Goal: Task Accomplishment & Management: Use online tool/utility

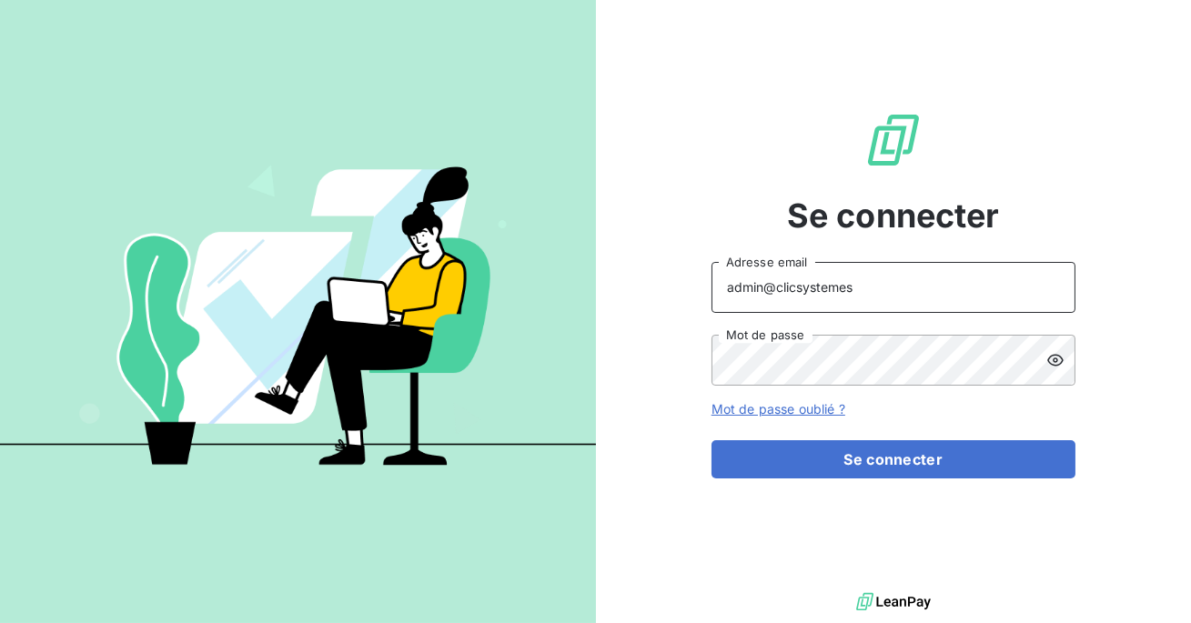
click at [855, 290] on input "admin@clicsystemes" at bounding box center [894, 287] width 364 height 51
type input "admin@aaalocatour"
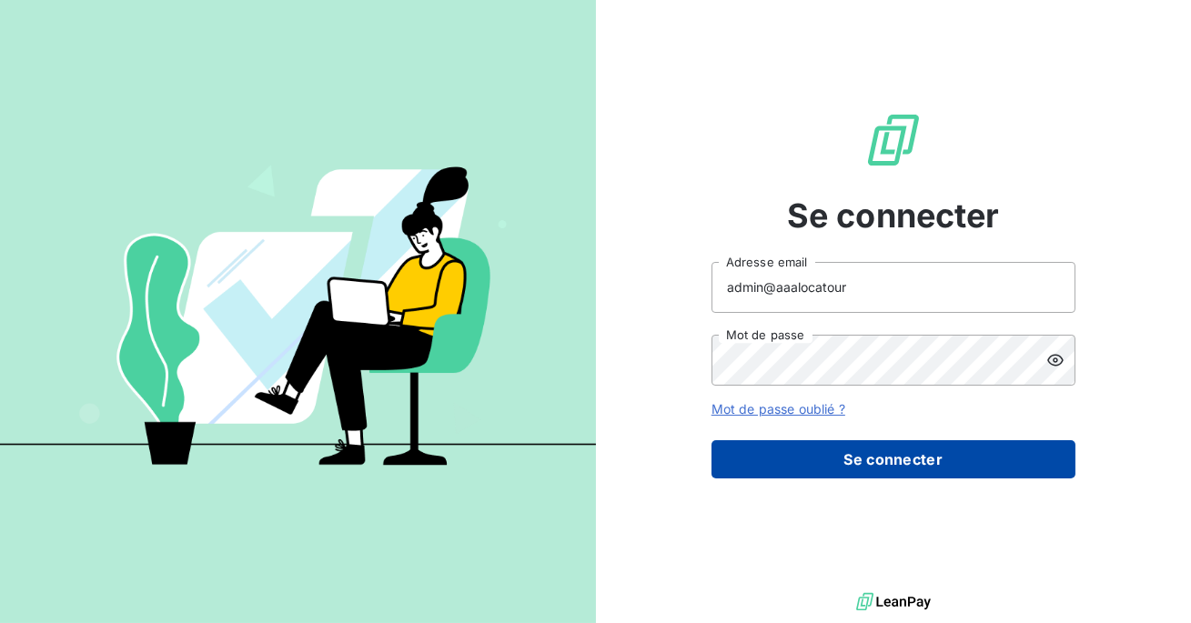
click at [858, 465] on button "Se connecter" at bounding box center [894, 460] width 364 height 38
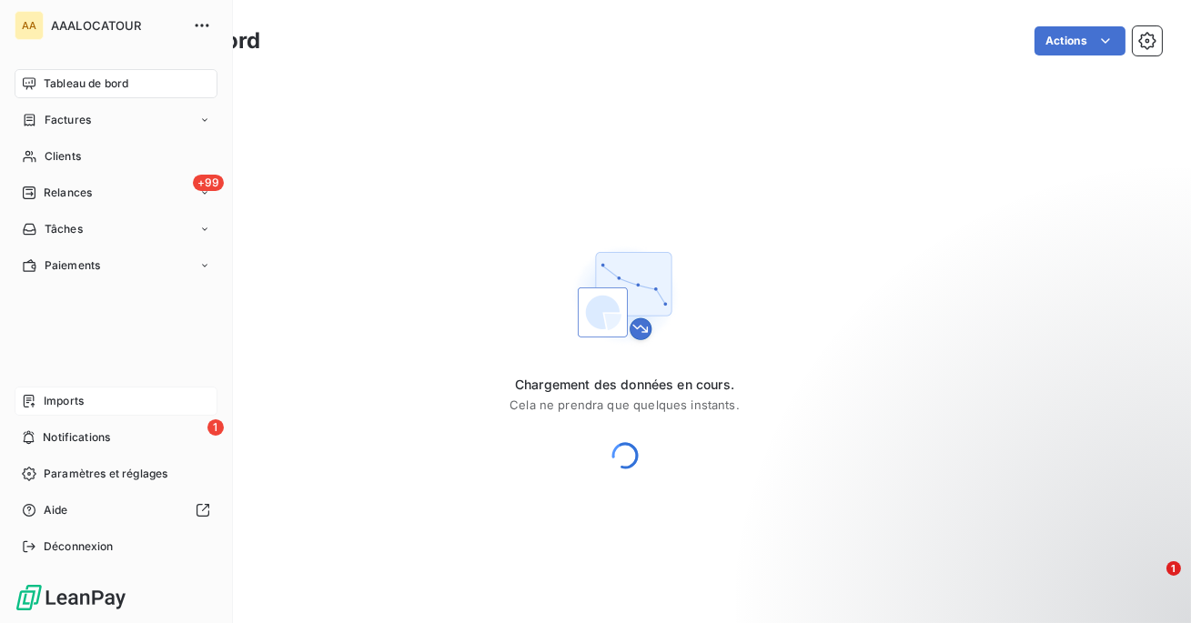
click at [44, 405] on span "Imports" at bounding box center [64, 401] width 40 height 16
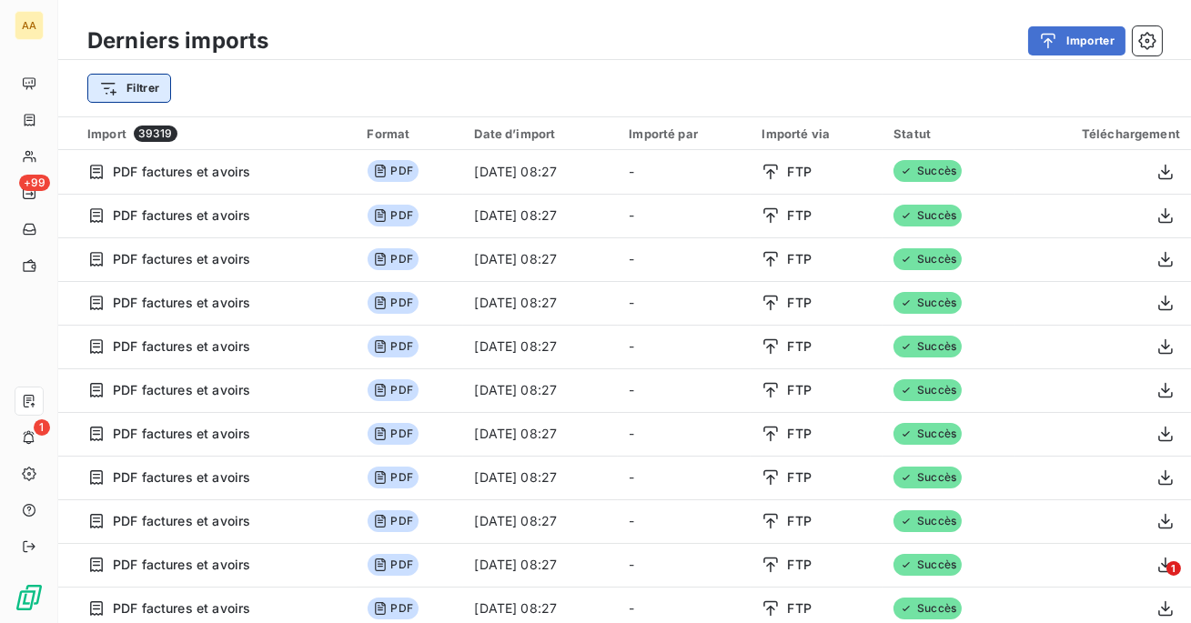
click at [132, 96] on html "AA +99 1 Derniers imports Importer Filtrer Import 39319 Format Date d’import Im…" at bounding box center [595, 311] width 1191 height 623
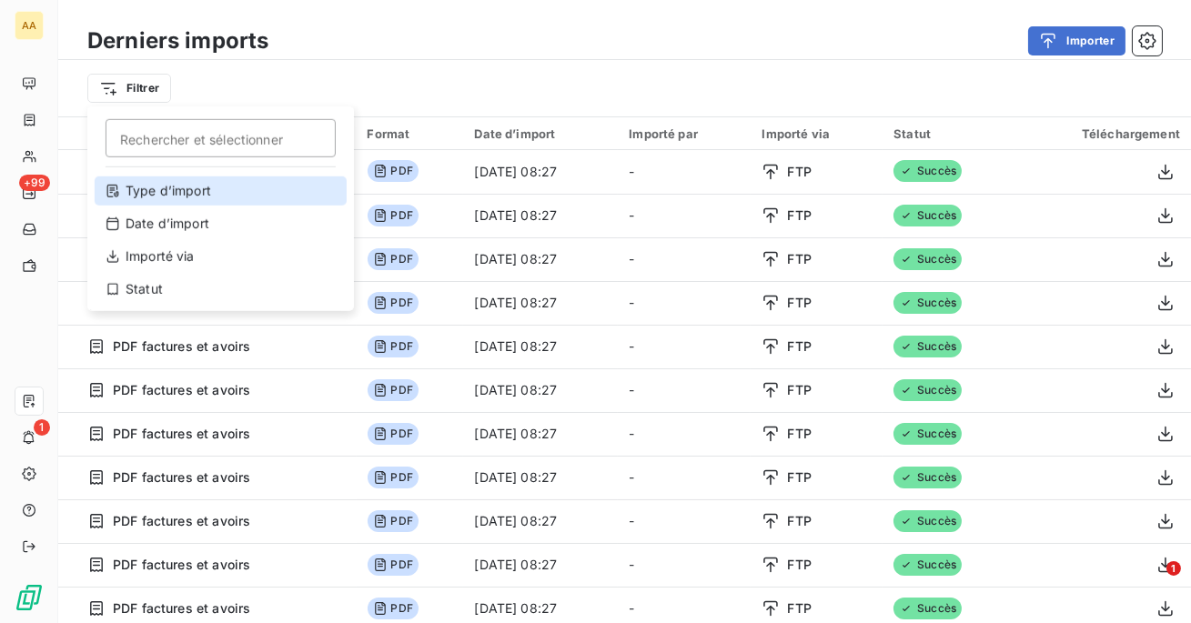
click at [167, 187] on div "Type d’import" at bounding box center [221, 191] width 252 height 29
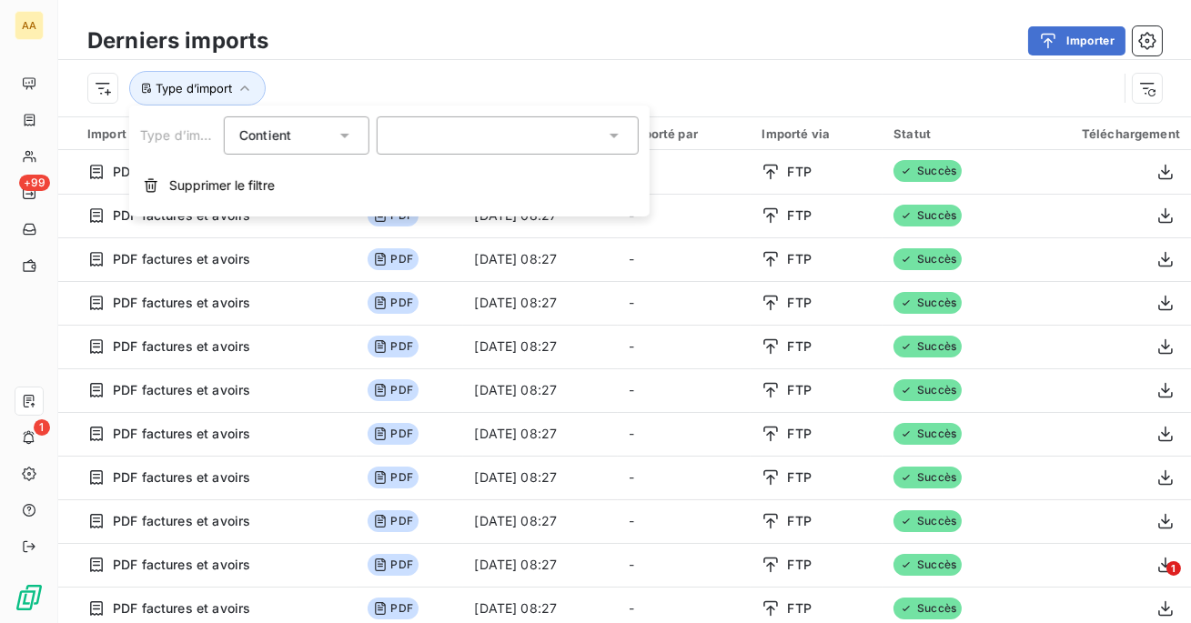
click at [406, 137] on div at bounding box center [508, 136] width 262 height 38
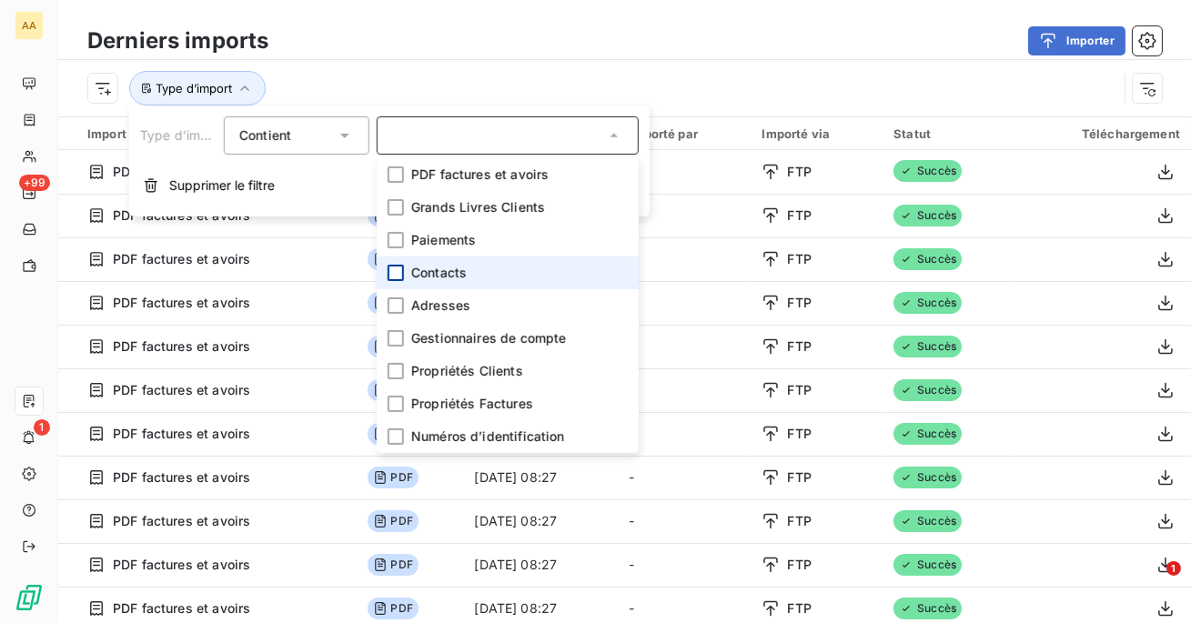
click at [396, 273] on div at bounding box center [396, 273] width 16 height 16
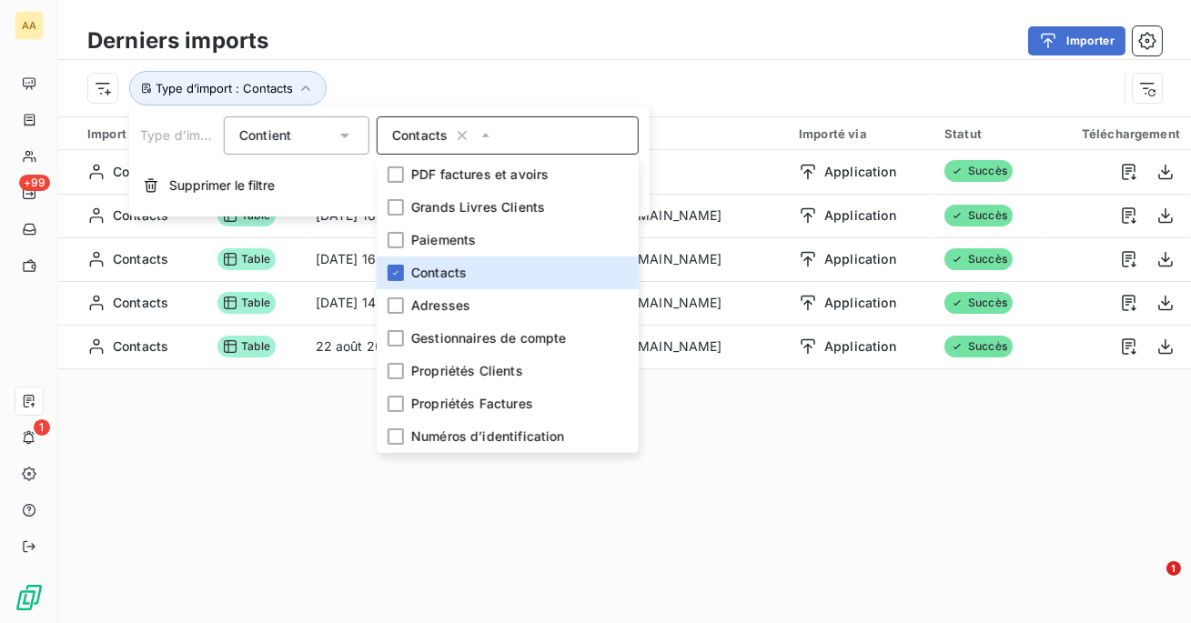
click at [502, 42] on div "Importer" at bounding box center [726, 40] width 872 height 29
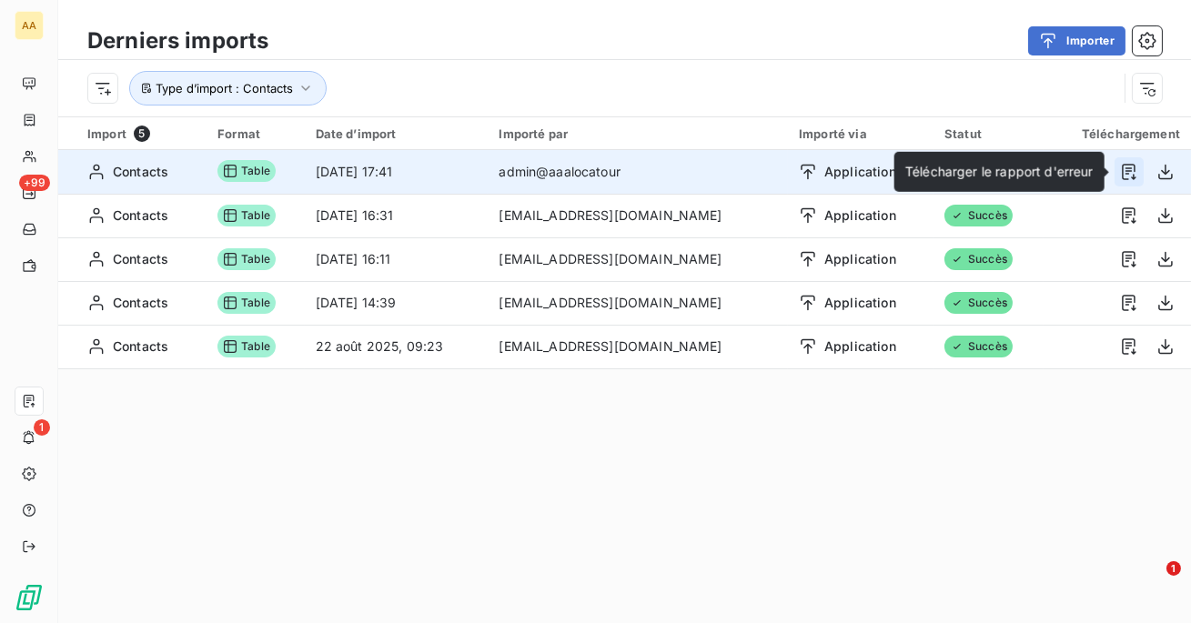
click at [1124, 170] on icon "button" at bounding box center [1129, 172] width 18 height 18
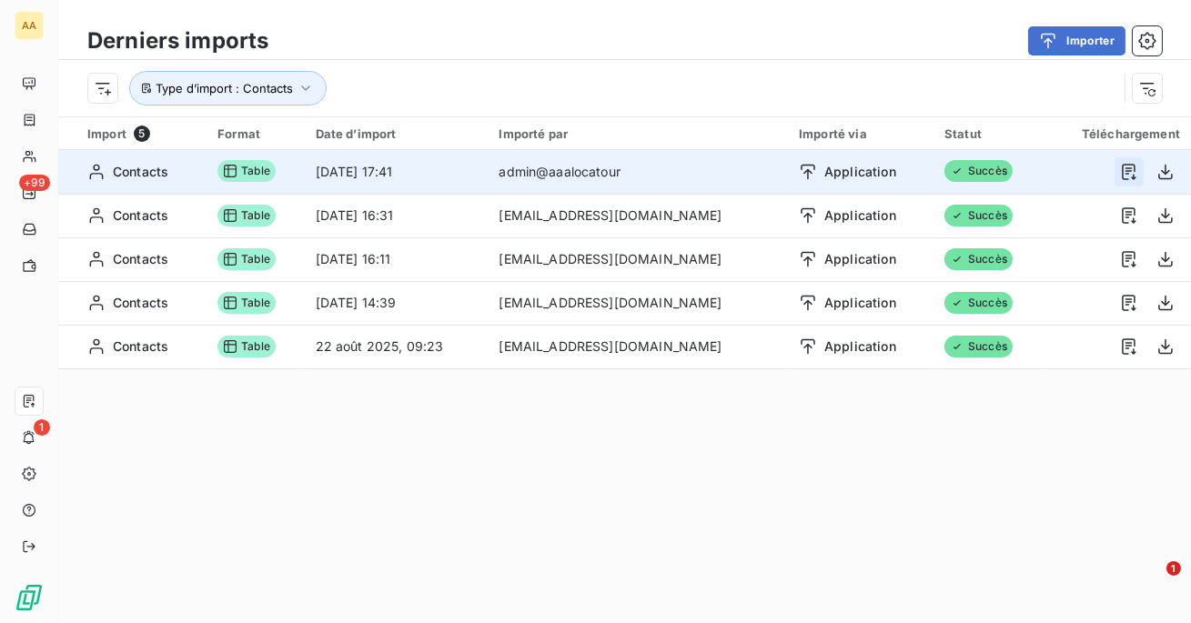
click at [1131, 173] on icon "button" at bounding box center [1129, 172] width 18 height 18
click at [1130, 172] on icon "button" at bounding box center [1129, 172] width 18 height 18
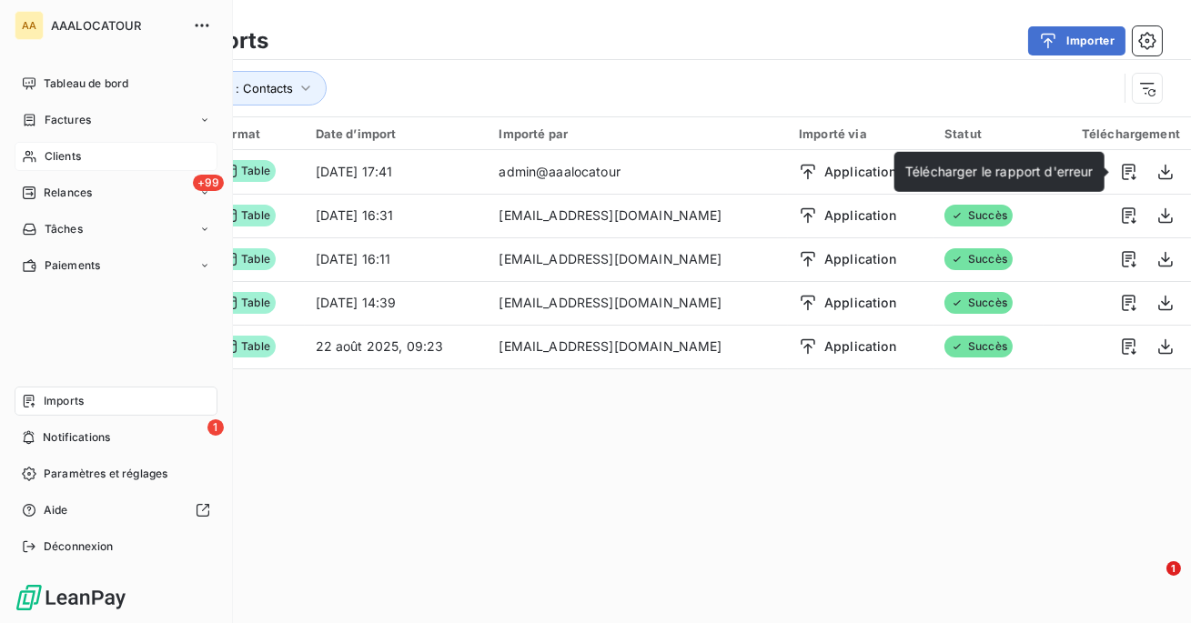
click at [61, 163] on span "Clients" at bounding box center [63, 156] width 36 height 16
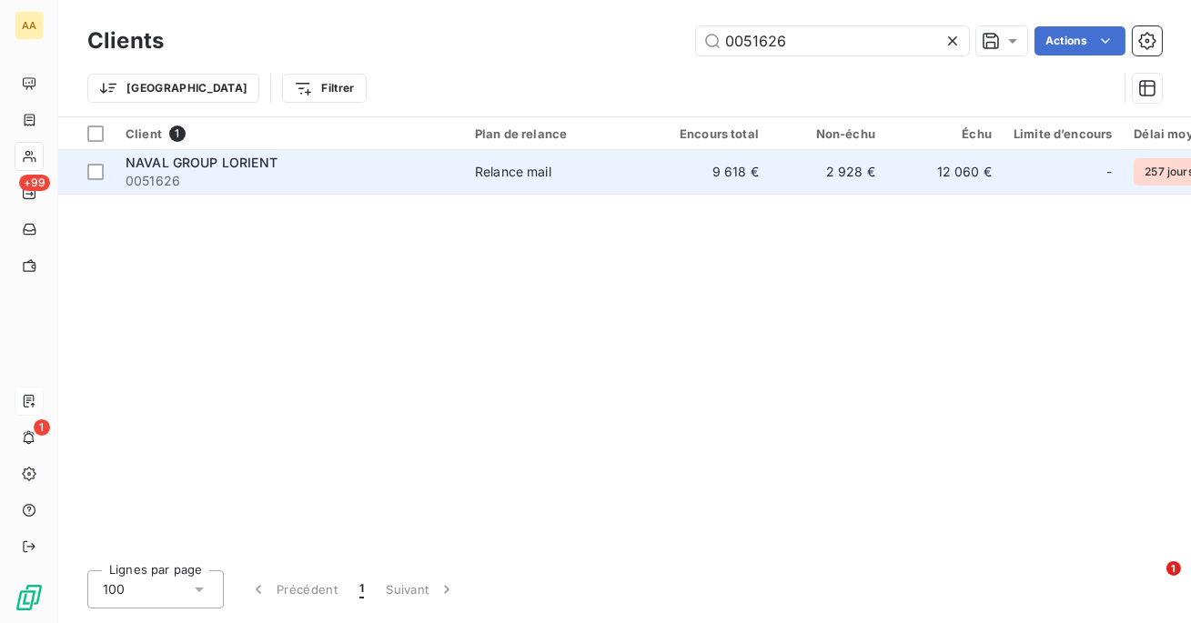
type input "0051626"
click at [401, 169] on div "NAVAL GROUP LORIENT" at bounding box center [290, 163] width 328 height 18
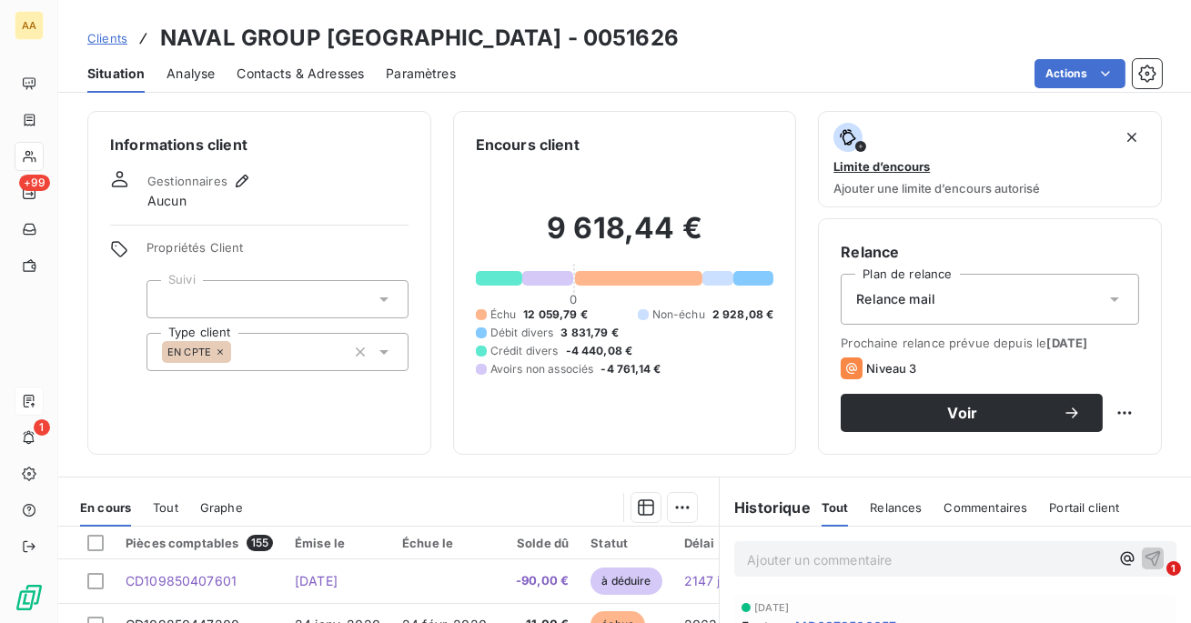
click at [313, 65] on span "Contacts & Adresses" at bounding box center [300, 74] width 127 height 18
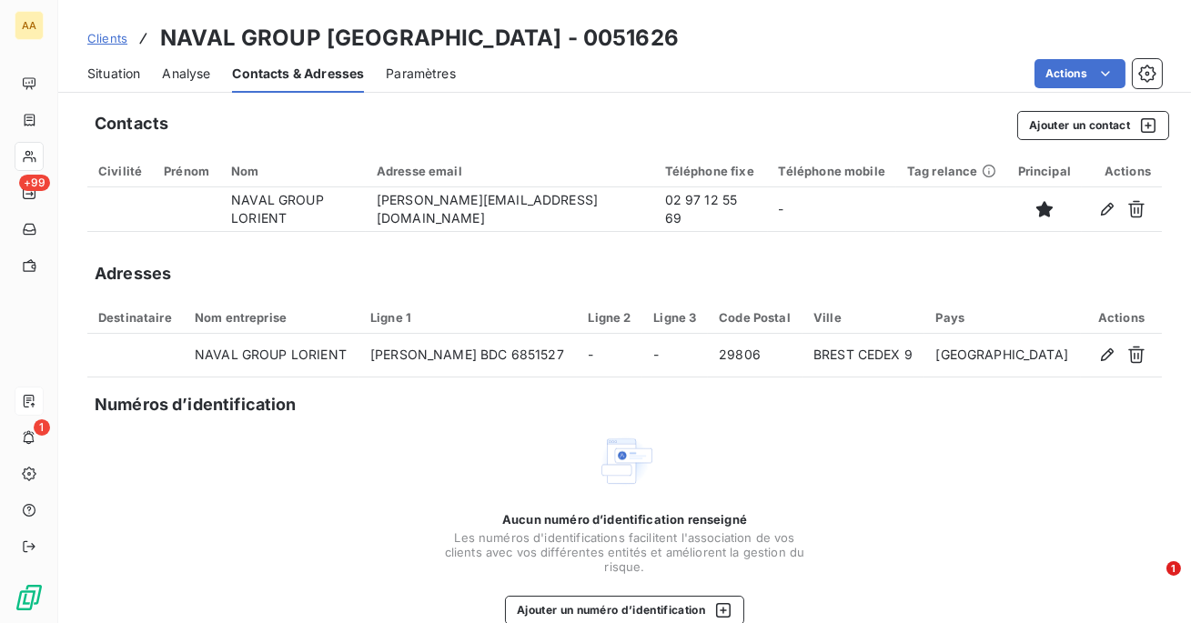
click at [441, 126] on div "Contacts Ajouter un contact" at bounding box center [632, 125] width 1075 height 29
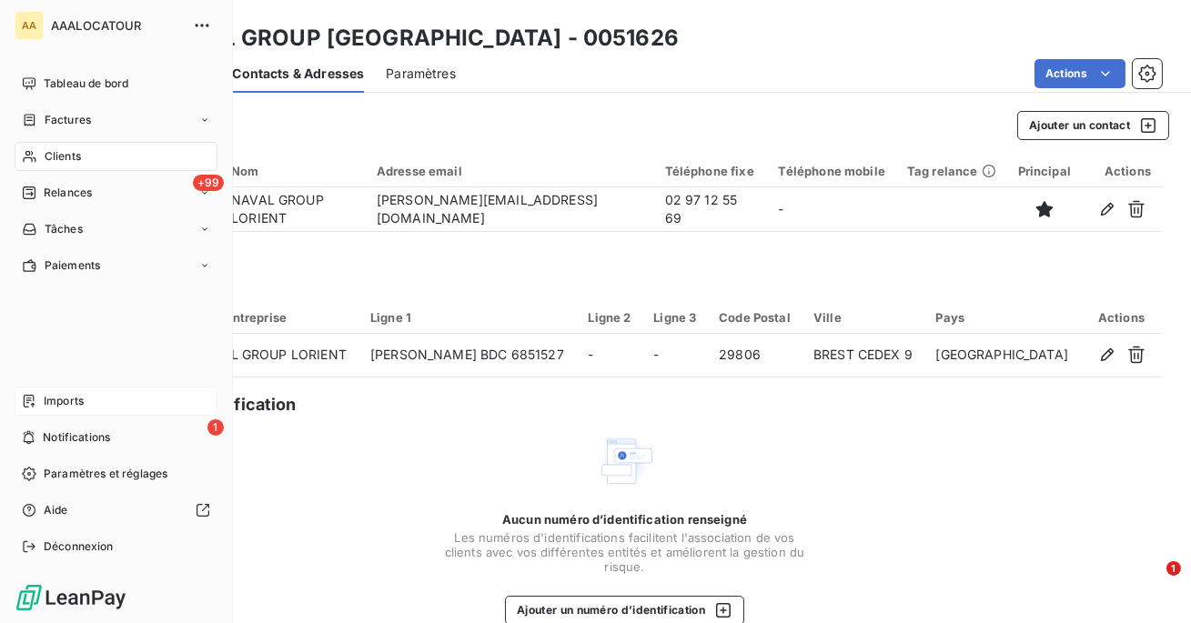
click at [100, 404] on div "Imports" at bounding box center [116, 401] width 203 height 29
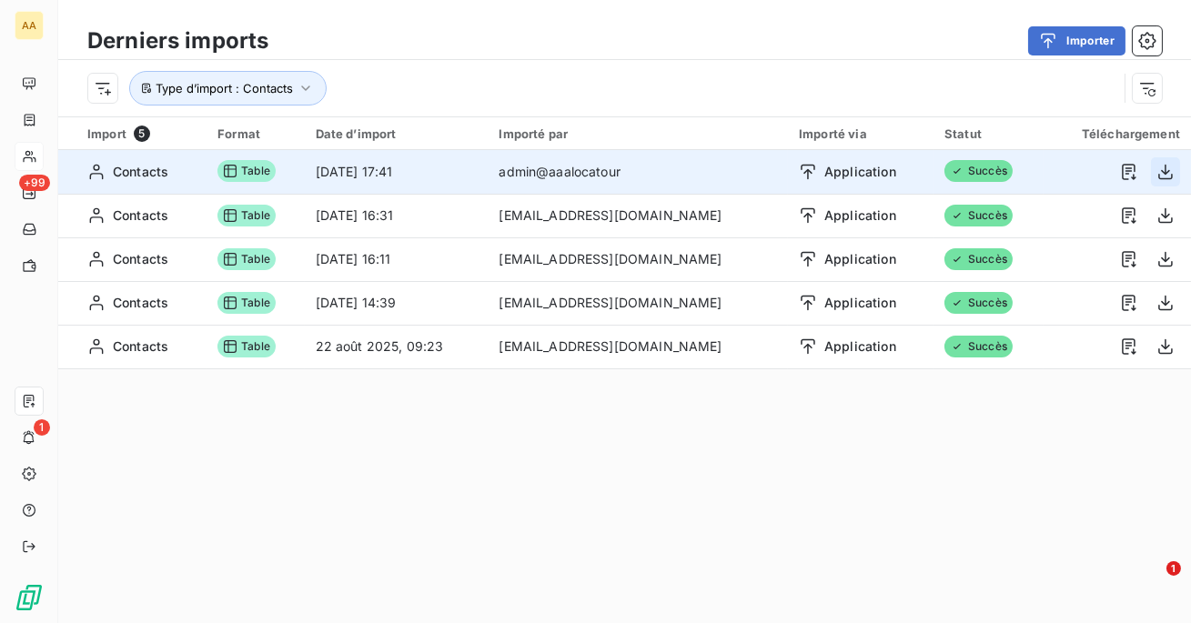
click at [1170, 172] on icon "button" at bounding box center [1166, 172] width 18 height 18
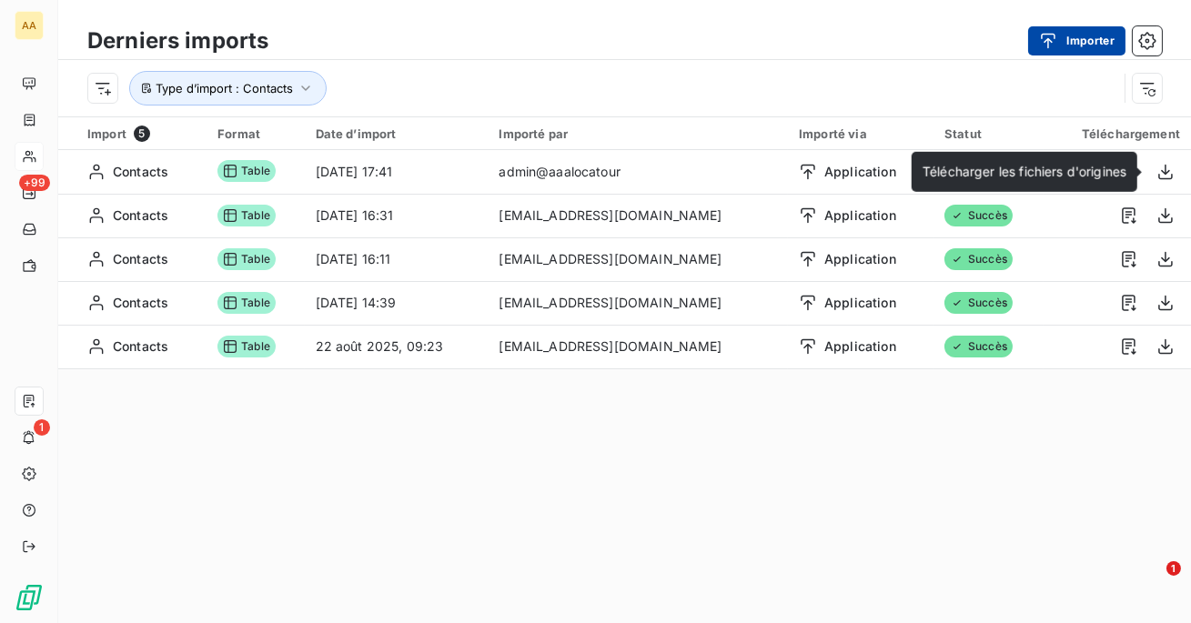
click at [1049, 53] on button "Importer" at bounding box center [1077, 40] width 97 height 29
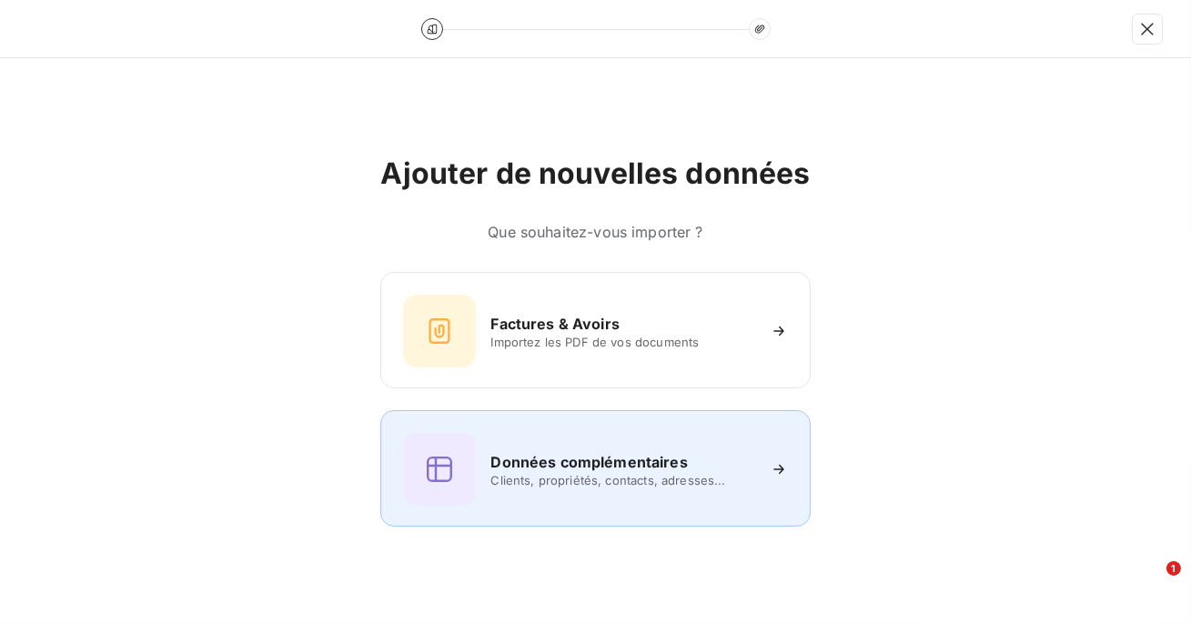
click at [559, 488] on div "Données complémentaires Clients, propriétés, contacts, adresses..." at bounding box center [595, 469] width 384 height 73
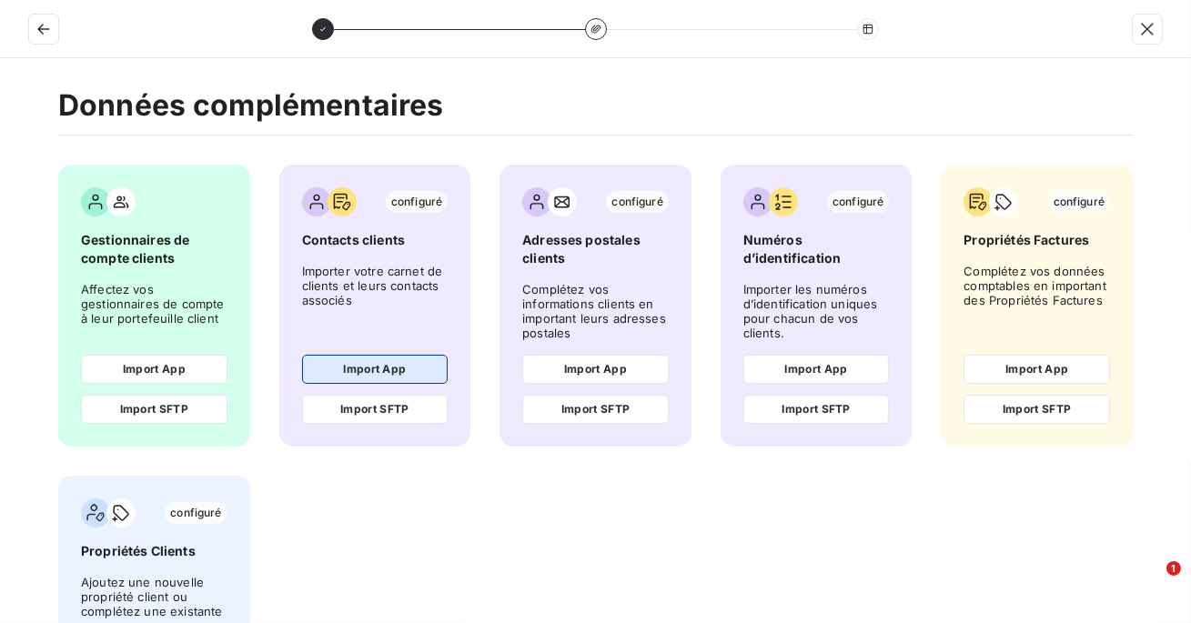
click at [397, 370] on button "Import App" at bounding box center [375, 369] width 147 height 29
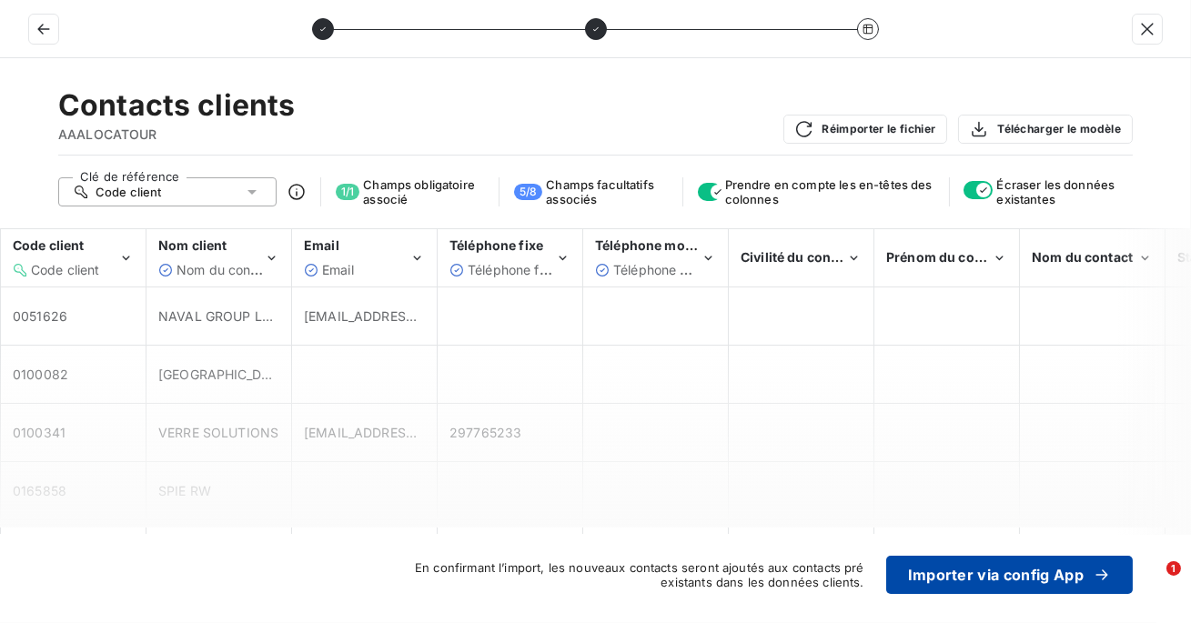
click at [996, 580] on button "Importer via config App" at bounding box center [1010, 575] width 247 height 38
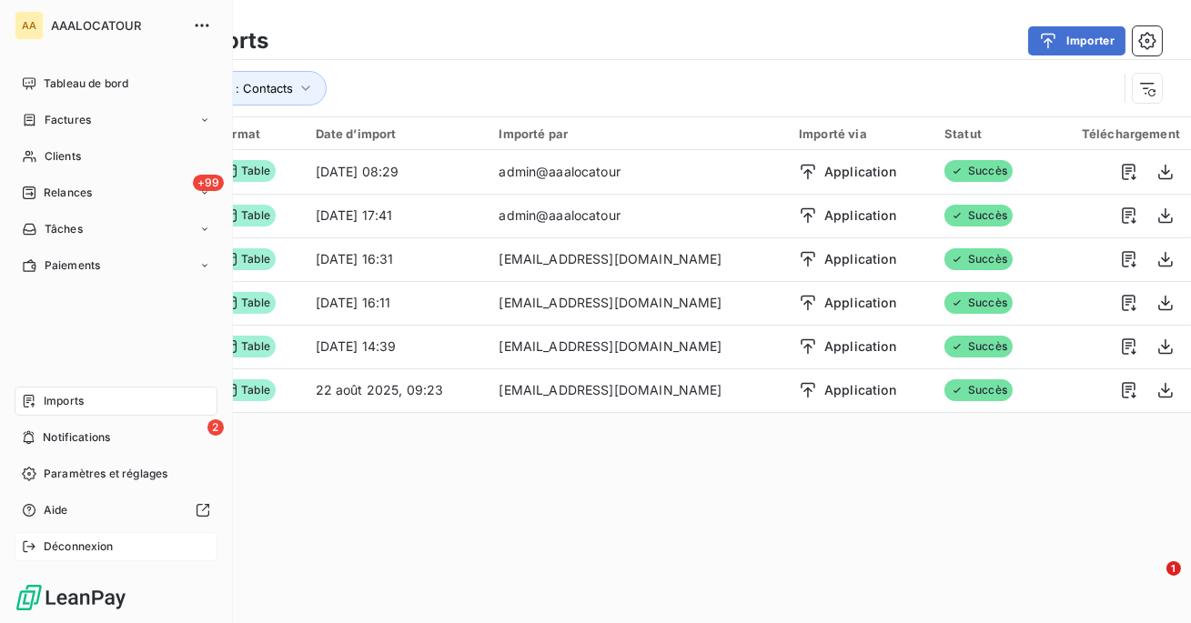
click at [64, 542] on span "Déconnexion" at bounding box center [79, 547] width 70 height 16
